Goal: Download file/media

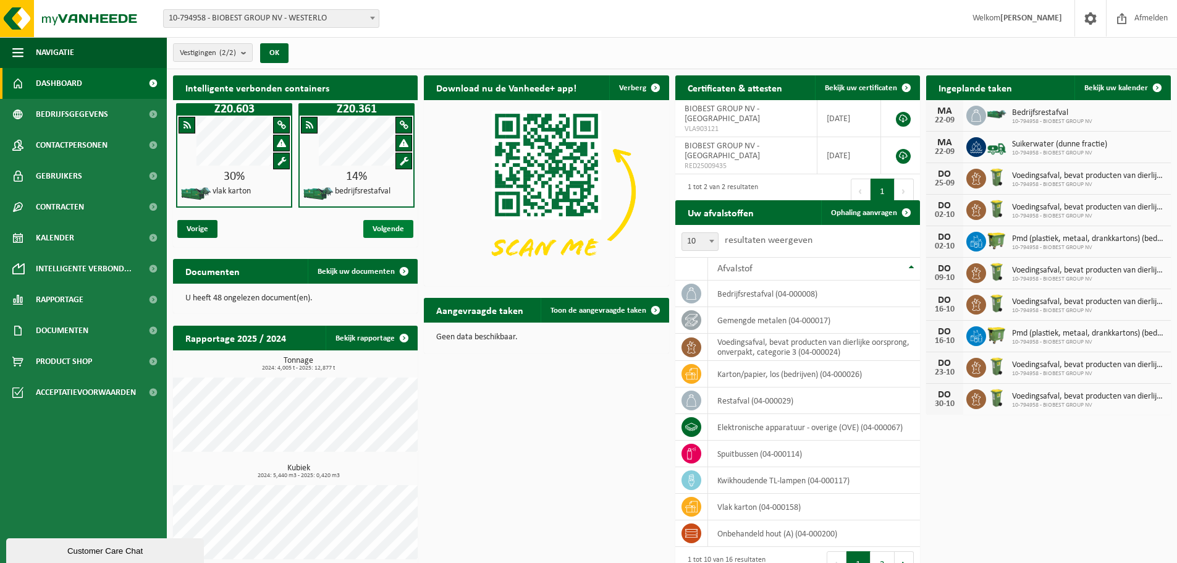
drag, startPoint x: 393, startPoint y: 229, endPoint x: 386, endPoint y: 226, distance: 7.7
click at [393, 229] on span "Volgende" at bounding box center [388, 229] width 50 height 18
click at [386, 226] on span "Volgende" at bounding box center [388, 229] width 50 height 18
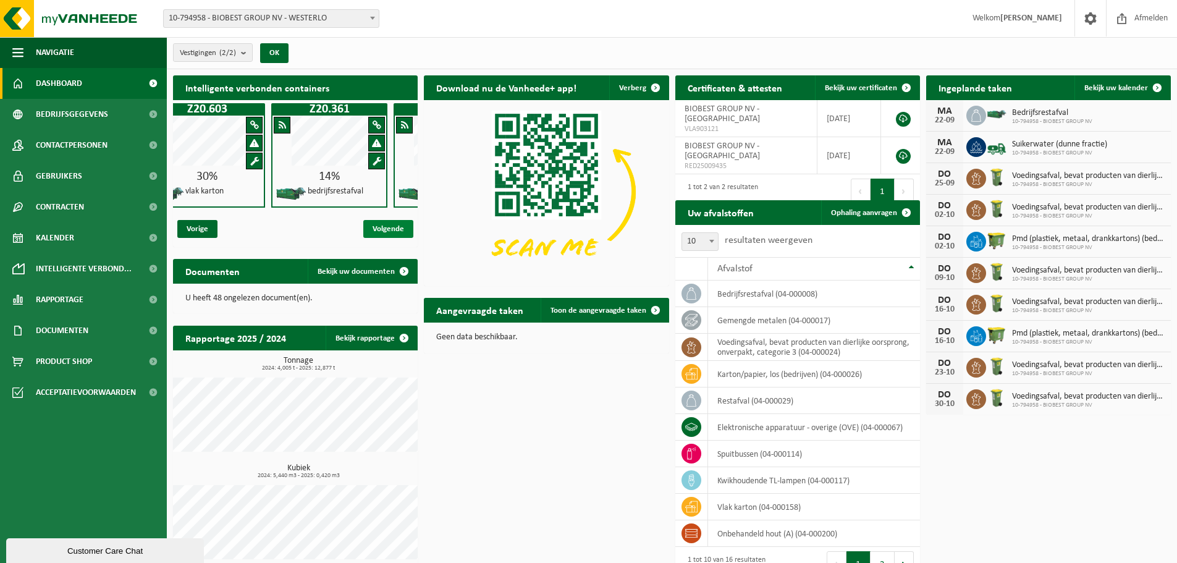
click at [366, 221] on span "Volgende" at bounding box center [388, 229] width 50 height 18
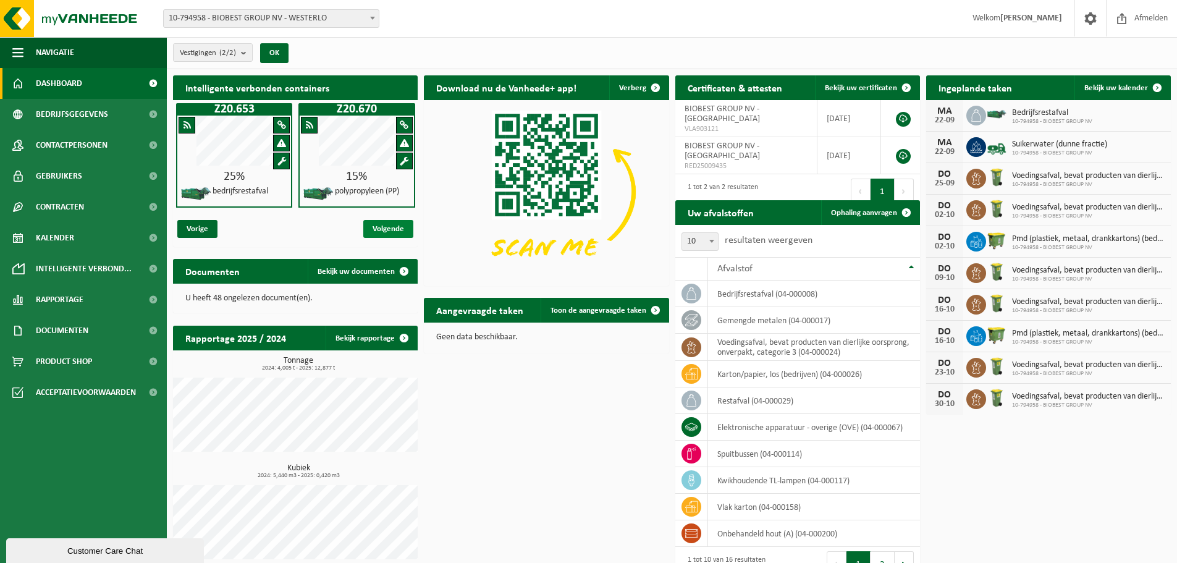
scroll to position [0, 245]
click at [375, 192] on h4 "polypropyleen (PP)" at bounding box center [367, 191] width 64 height 9
click at [196, 232] on span "Vorige" at bounding box center [197, 229] width 40 height 18
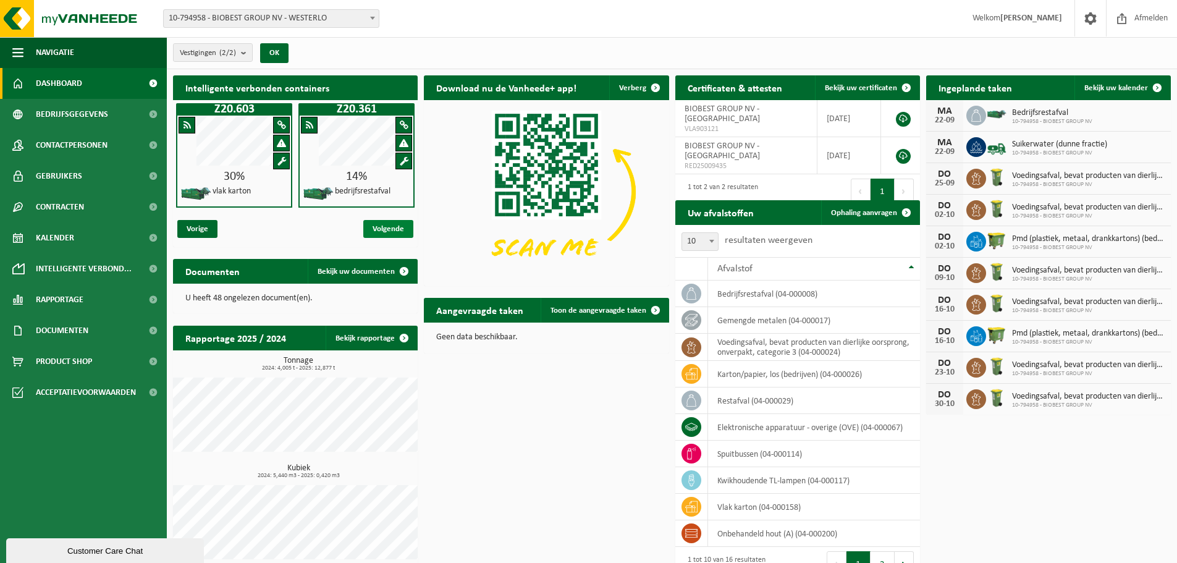
click at [380, 227] on span "Volgende" at bounding box center [388, 229] width 50 height 18
click at [367, 195] on h4 "polypropyleen (PP)" at bounding box center [367, 191] width 64 height 9
click at [203, 225] on span "Vorige" at bounding box center [197, 229] width 40 height 18
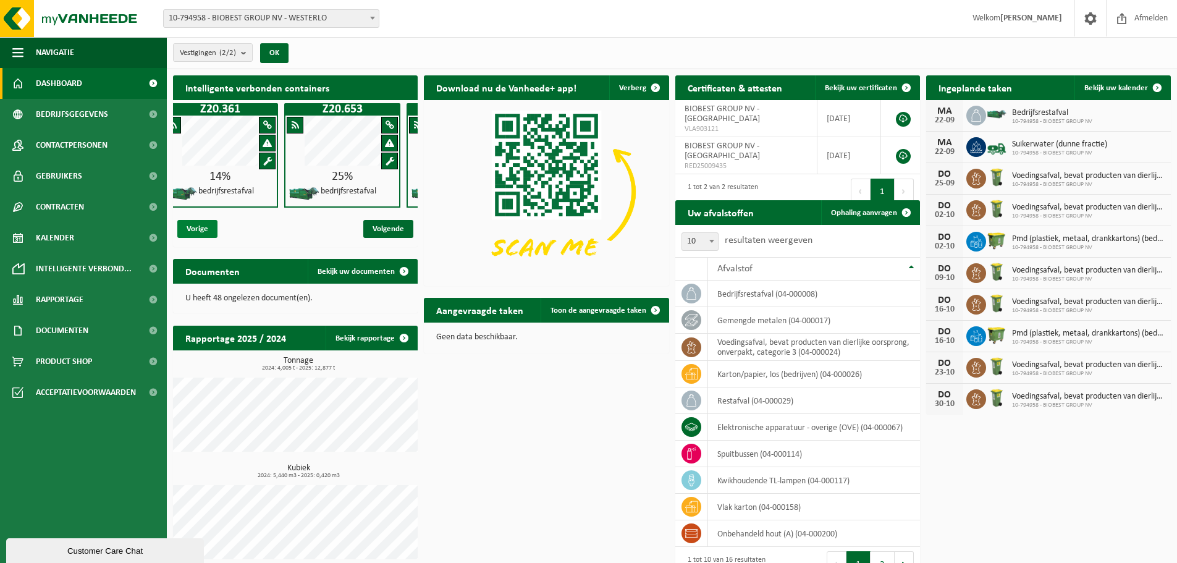
click at [203, 225] on span "Vorige" at bounding box center [197, 229] width 40 height 18
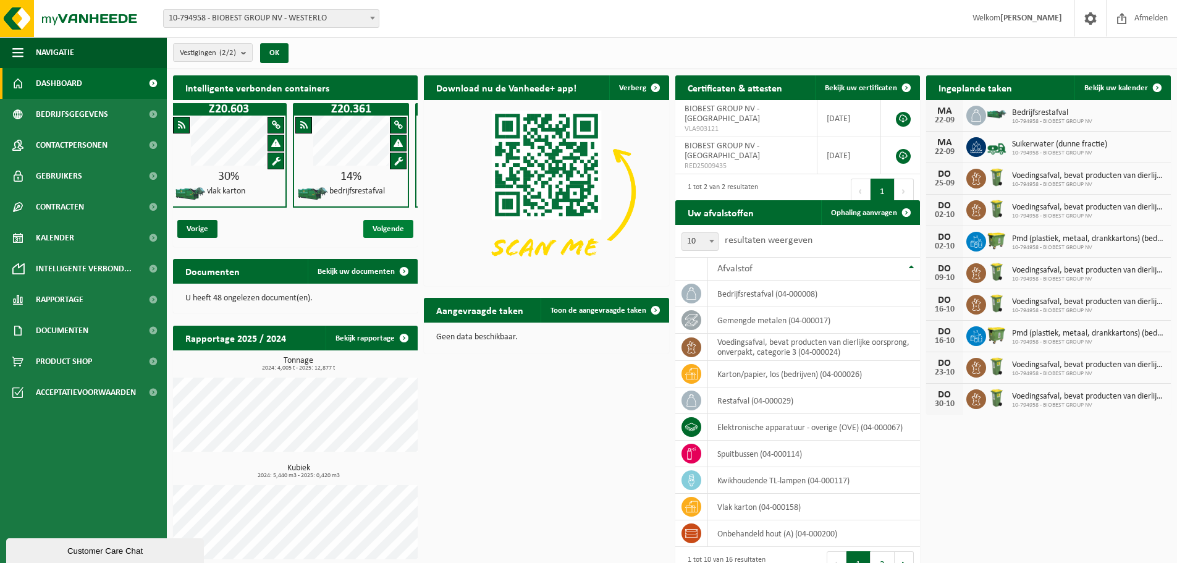
scroll to position [0, 0]
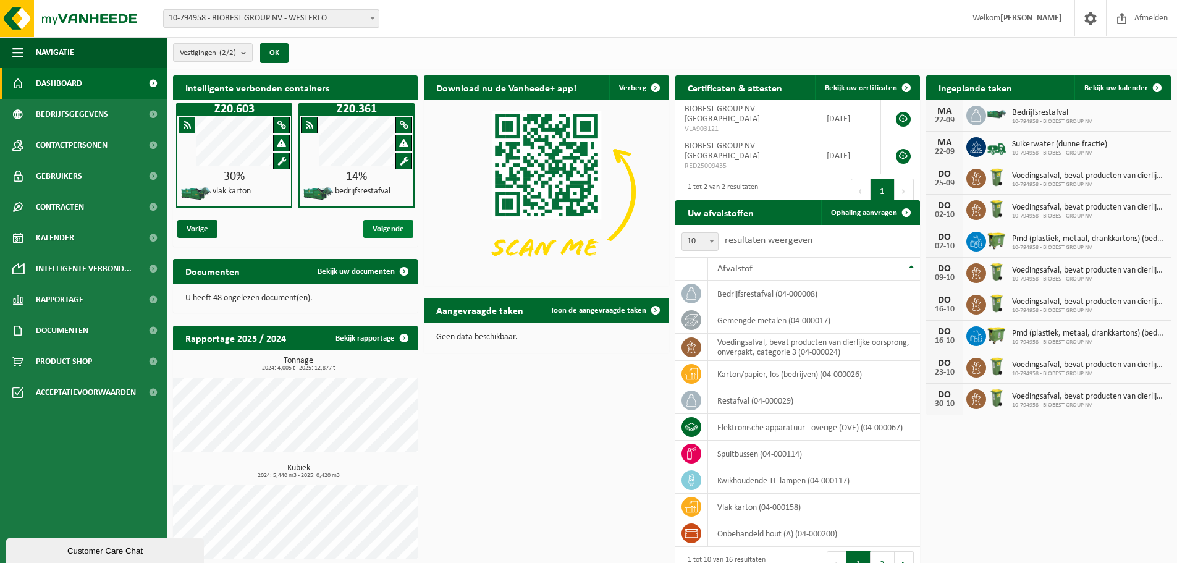
click at [366, 229] on span "Volgende" at bounding box center [388, 229] width 50 height 18
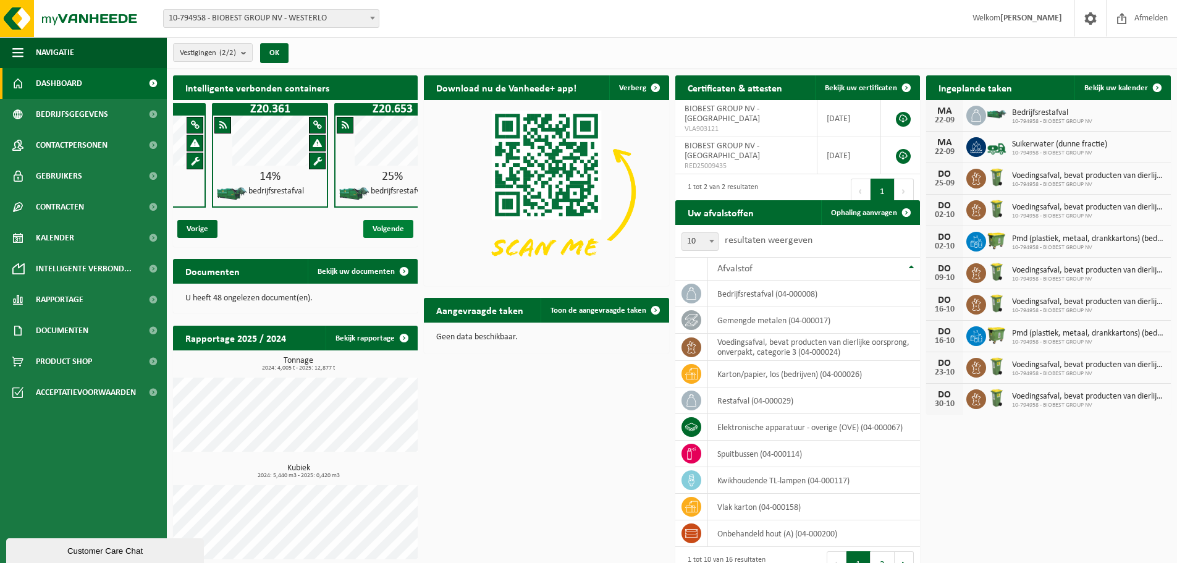
click at [366, 229] on span "Volgende" at bounding box center [388, 229] width 50 height 18
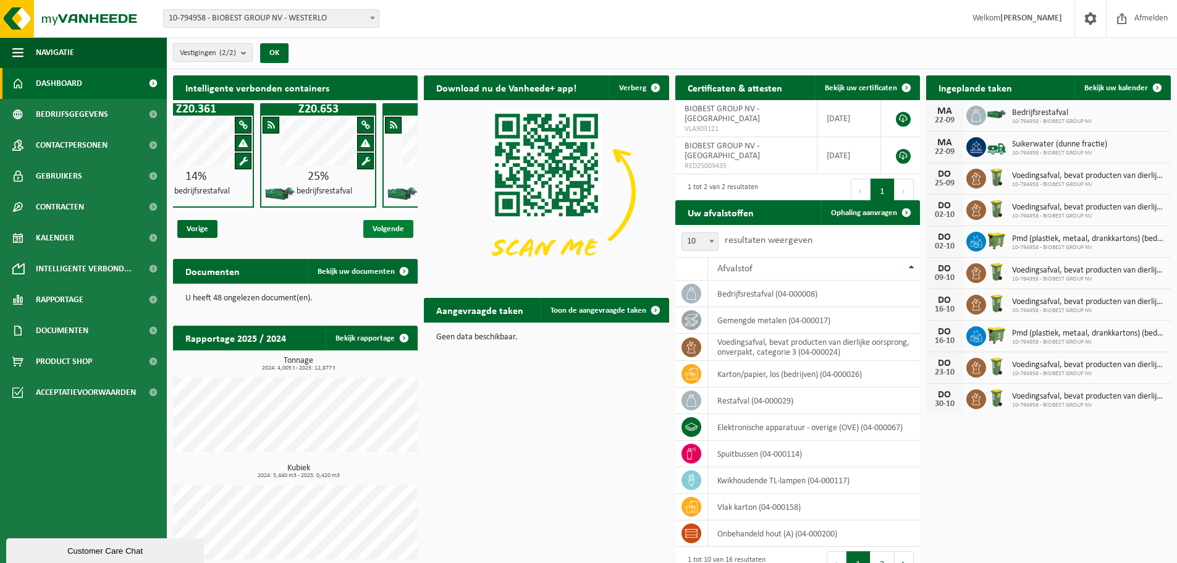
click at [366, 229] on span "Volgende" at bounding box center [388, 229] width 50 height 18
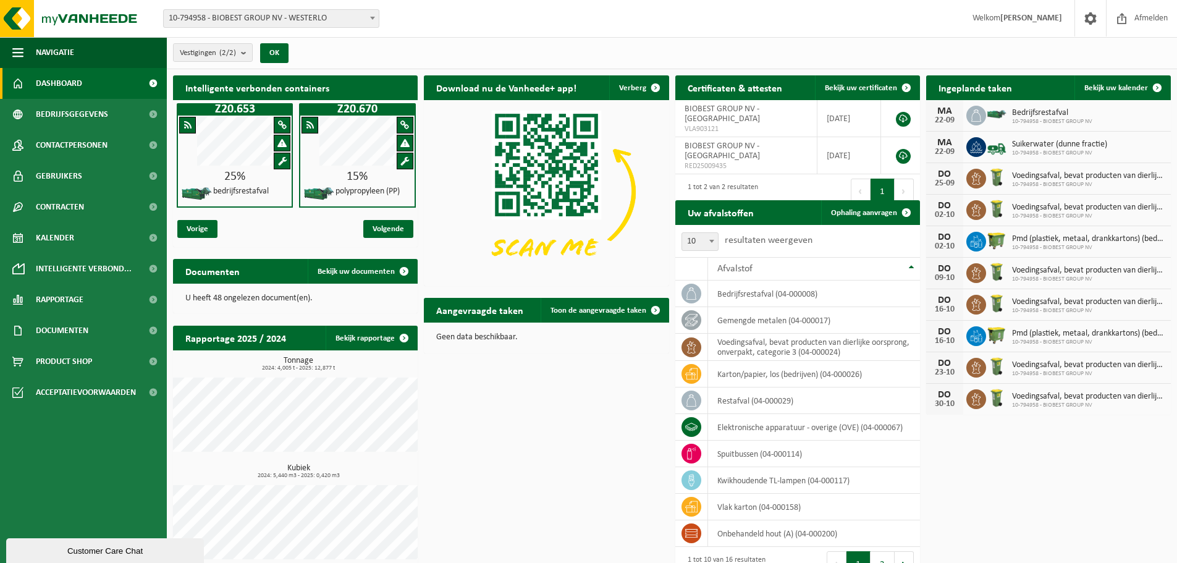
scroll to position [0, 245]
click at [402, 160] on span at bounding box center [404, 160] width 9 height 9
click at [401, 145] on span at bounding box center [404, 142] width 9 height 9
click at [404, 145] on span at bounding box center [404, 142] width 9 height 9
click at [205, 232] on span "Vorige" at bounding box center [197, 229] width 40 height 18
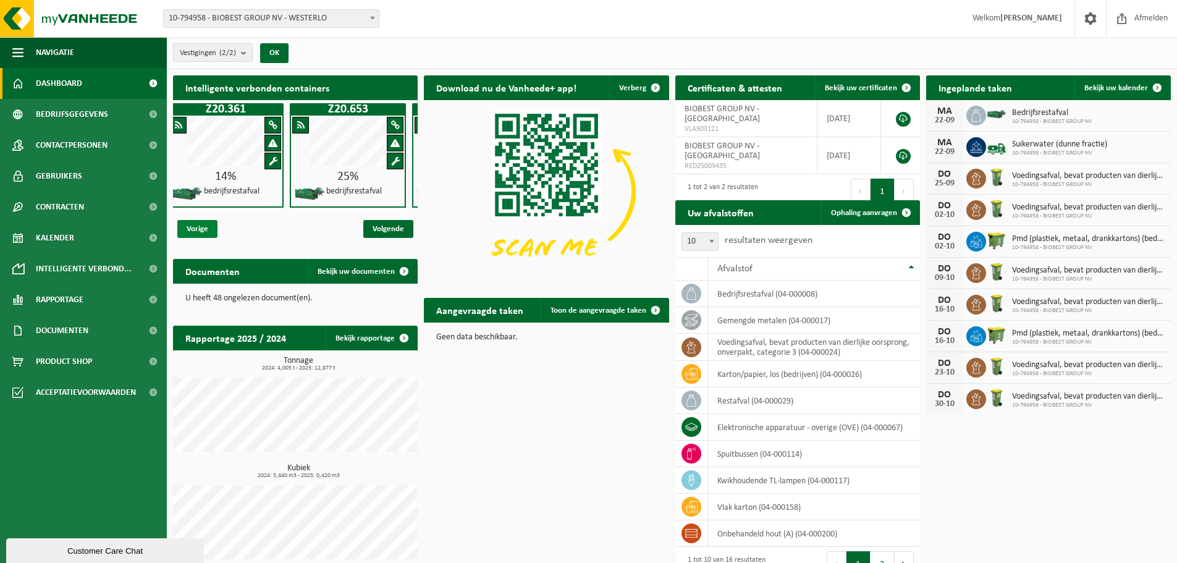
scroll to position [0, 122]
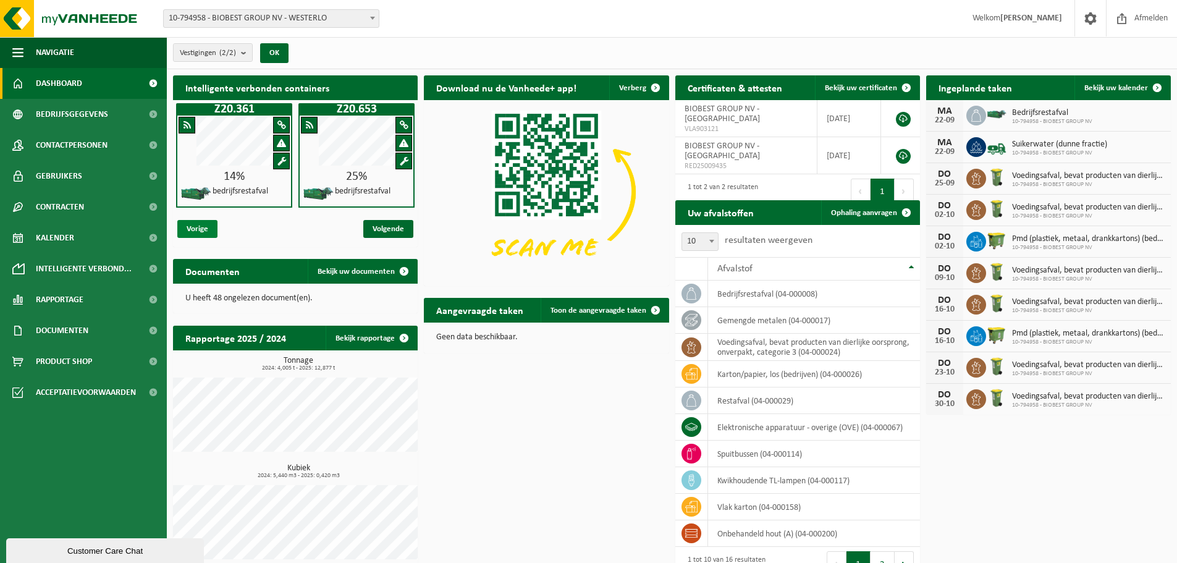
click at [206, 226] on span "Vorige" at bounding box center [197, 229] width 40 height 18
click at [403, 124] on span at bounding box center [404, 124] width 9 height 9
click at [754, 108] on span "BIOBEST GROUP NV - [GEOGRAPHIC_DATA]" at bounding box center [722, 113] width 75 height 19
click at [901, 112] on link at bounding box center [903, 119] width 15 height 15
